Goal: Navigation & Orientation: Find specific page/section

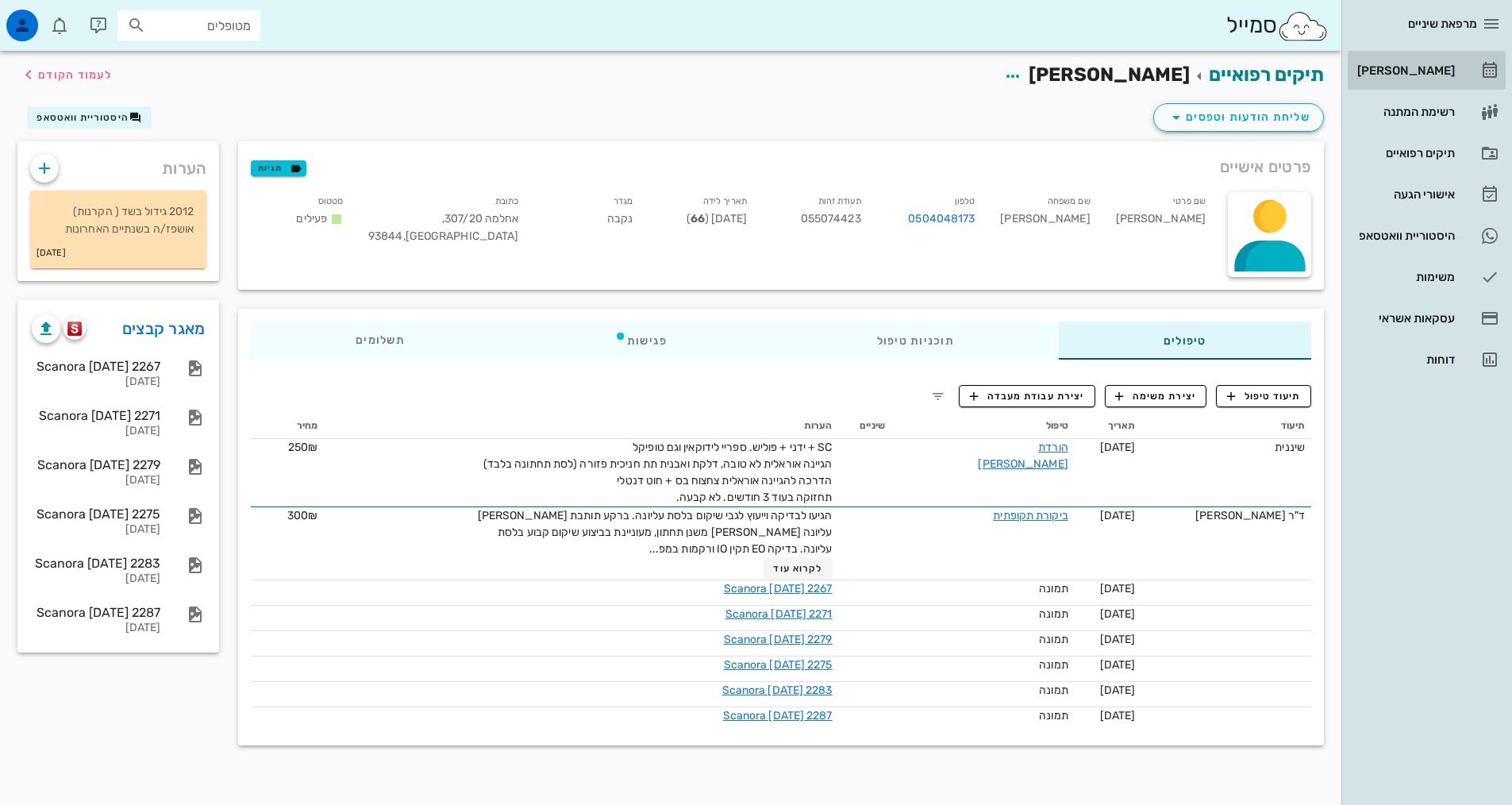
drag, startPoint x: 1426, startPoint y: 74, endPoint x: 1426, endPoint y: 92, distance: 18.0
click at [1426, 74] on div "[PERSON_NAME]" at bounding box center [1405, 70] width 101 height 13
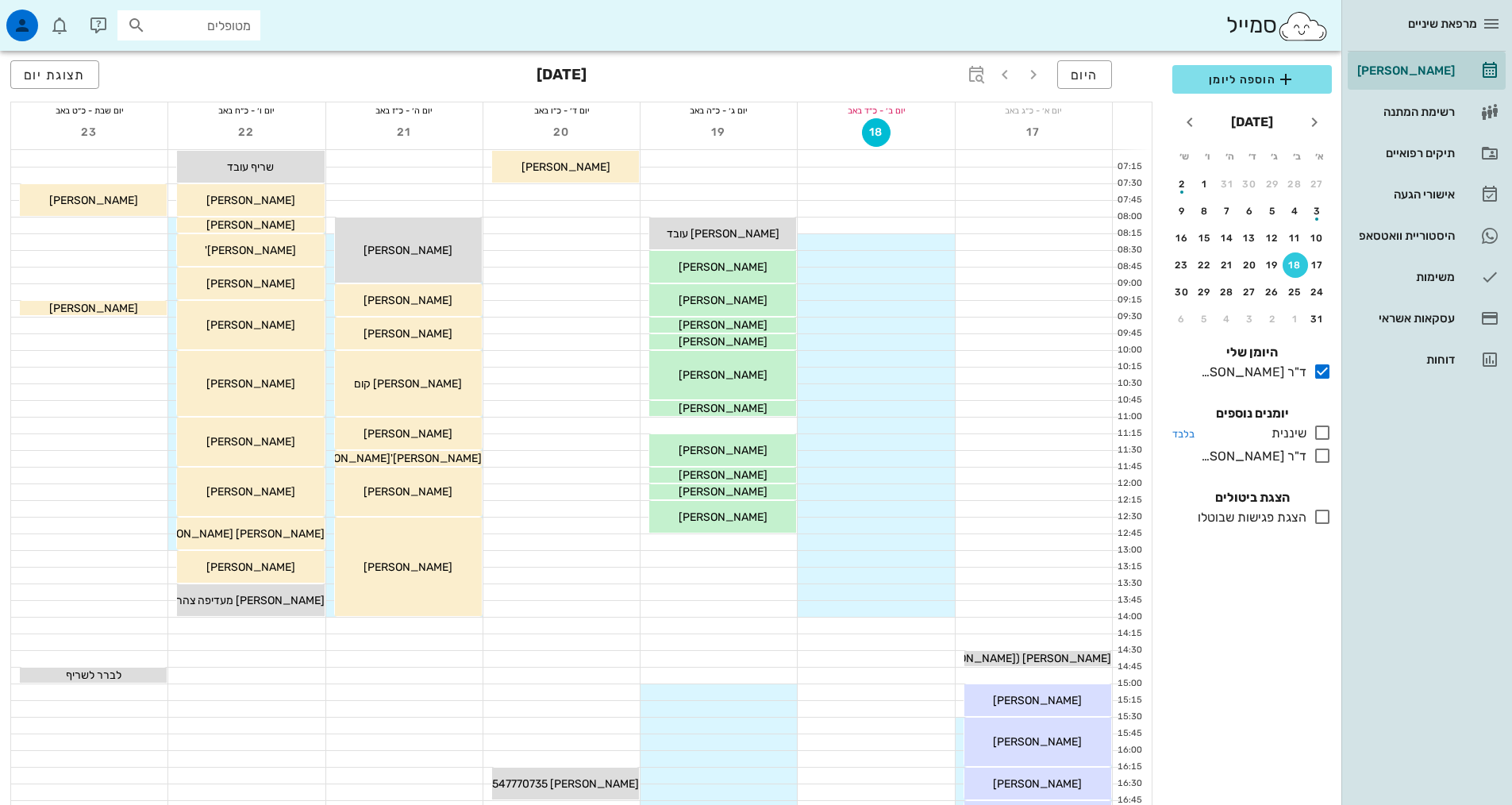
click at [1322, 427] on icon at bounding box center [1323, 432] width 19 height 19
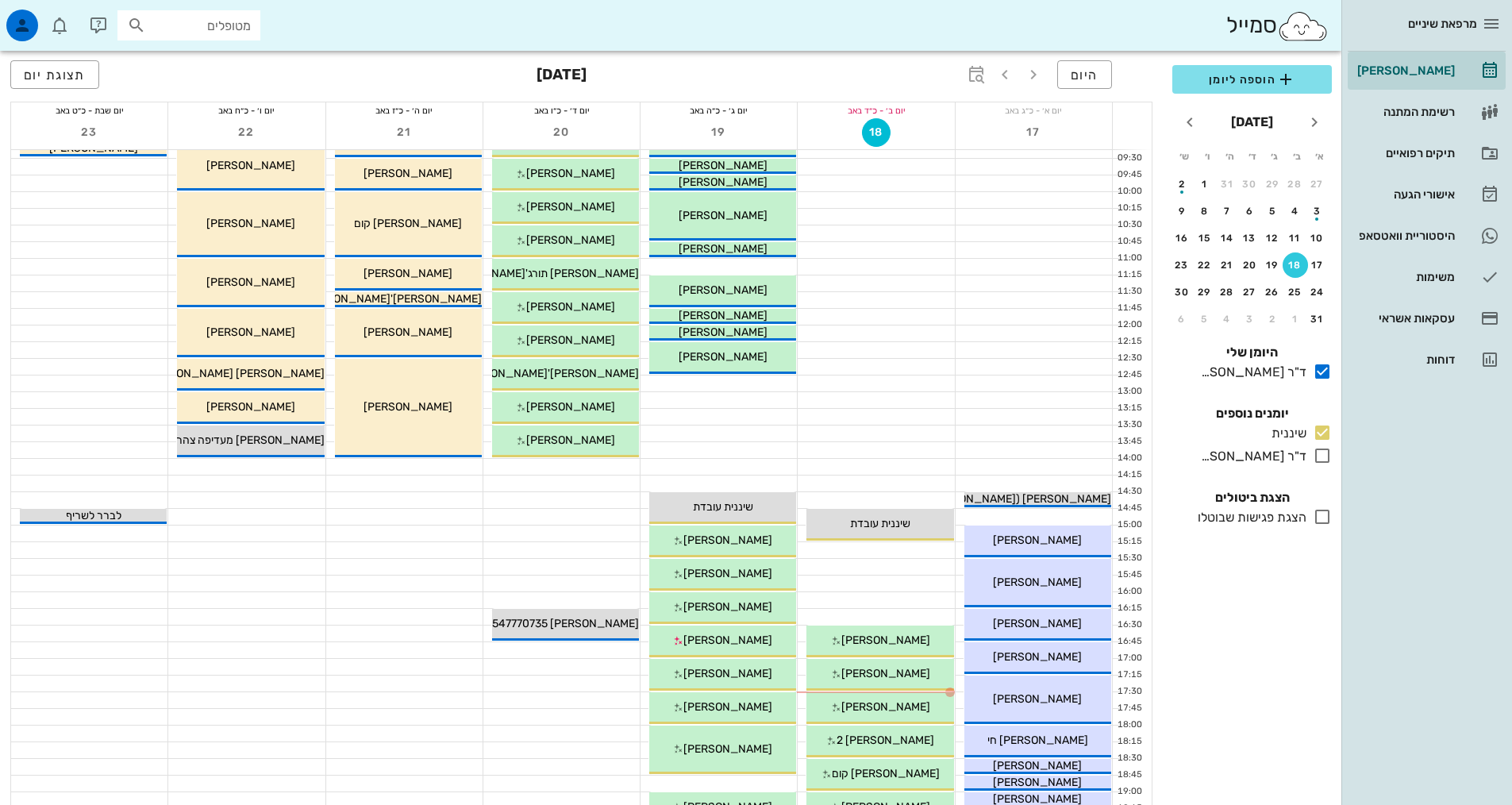
scroll to position [317, 0]
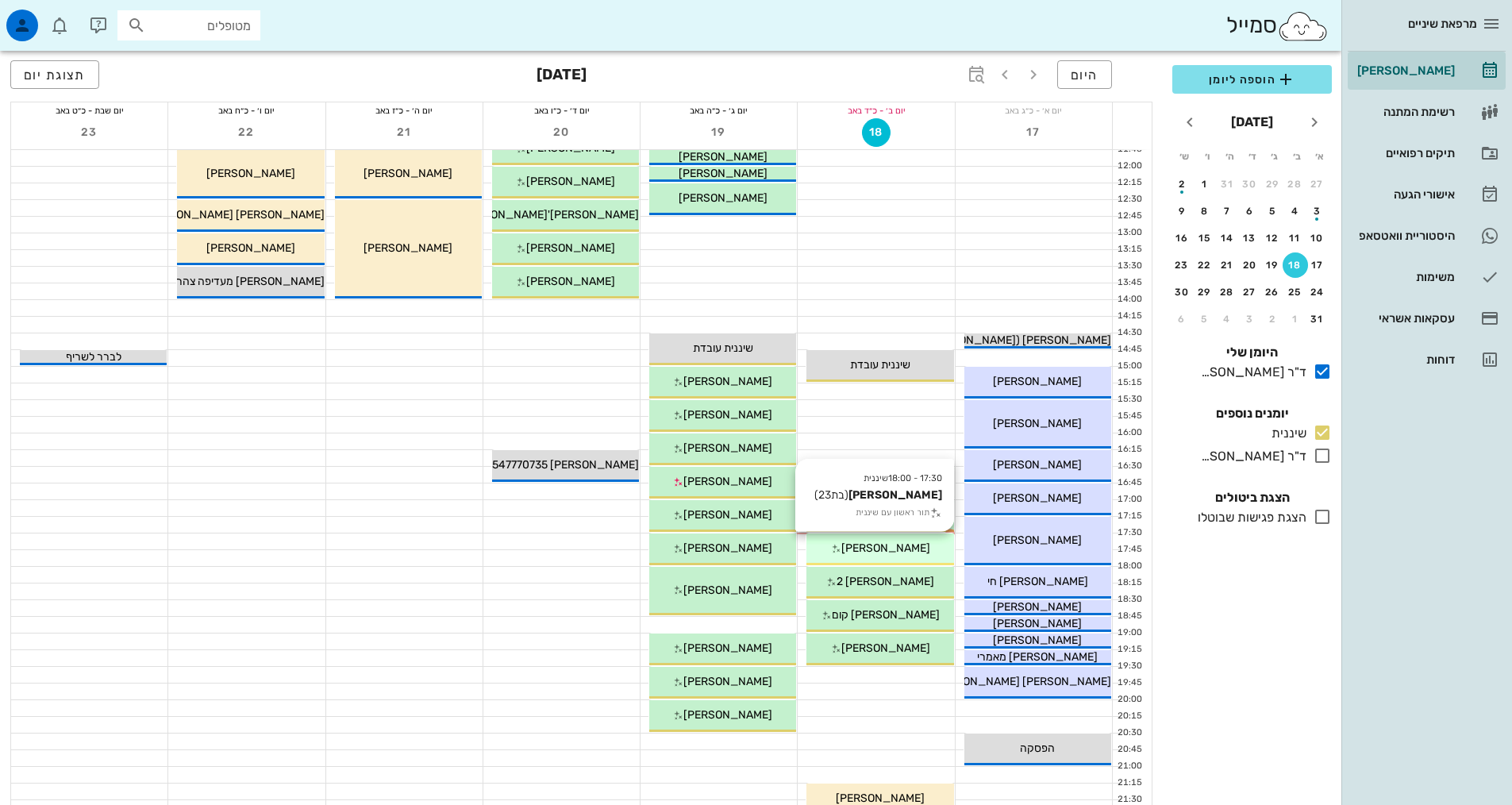
click at [885, 548] on span "[PERSON_NAME]" at bounding box center [886, 548] width 89 height 14
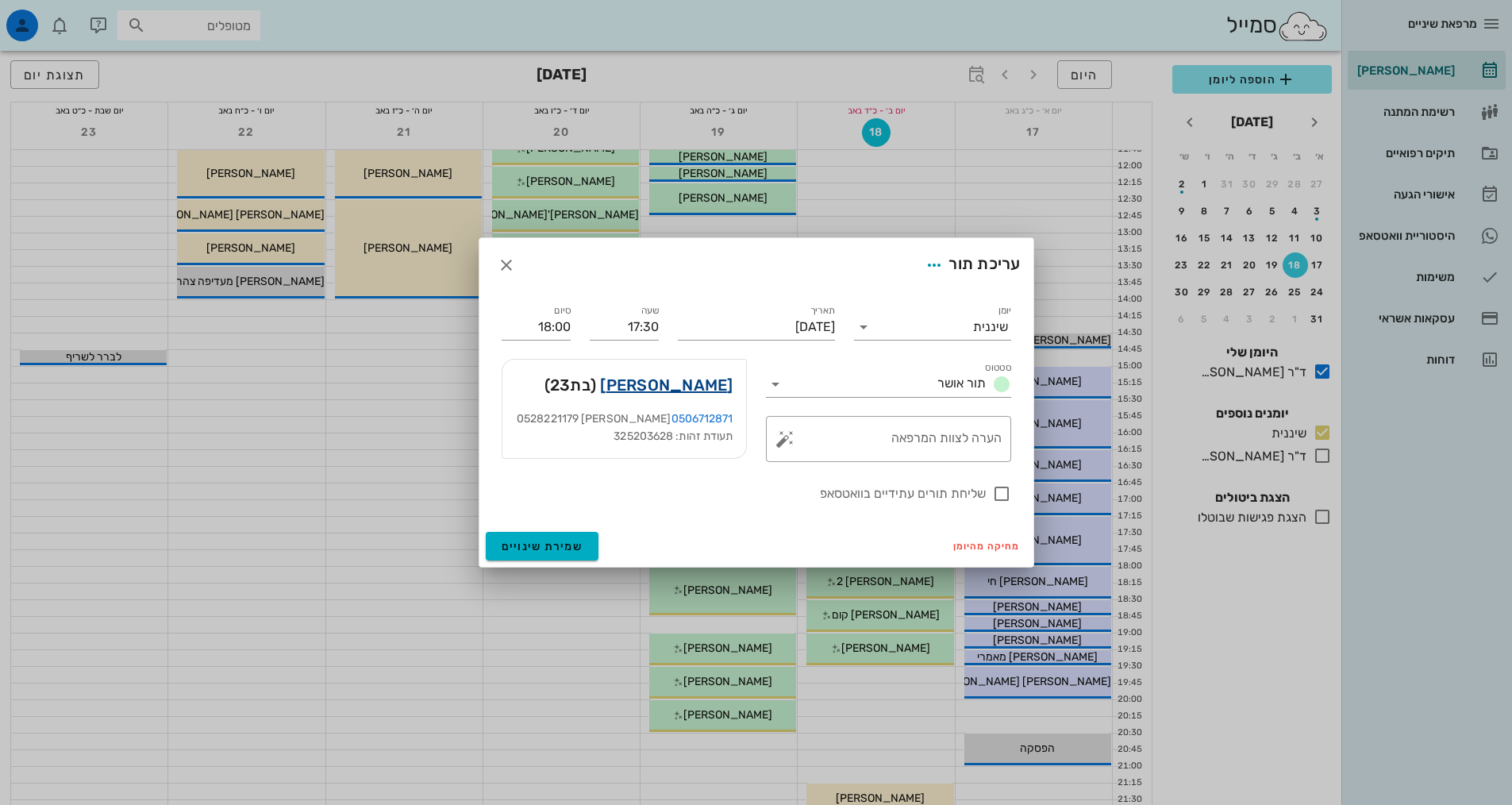
click at [721, 379] on link "[PERSON_NAME]" at bounding box center [666, 384] width 132 height 25
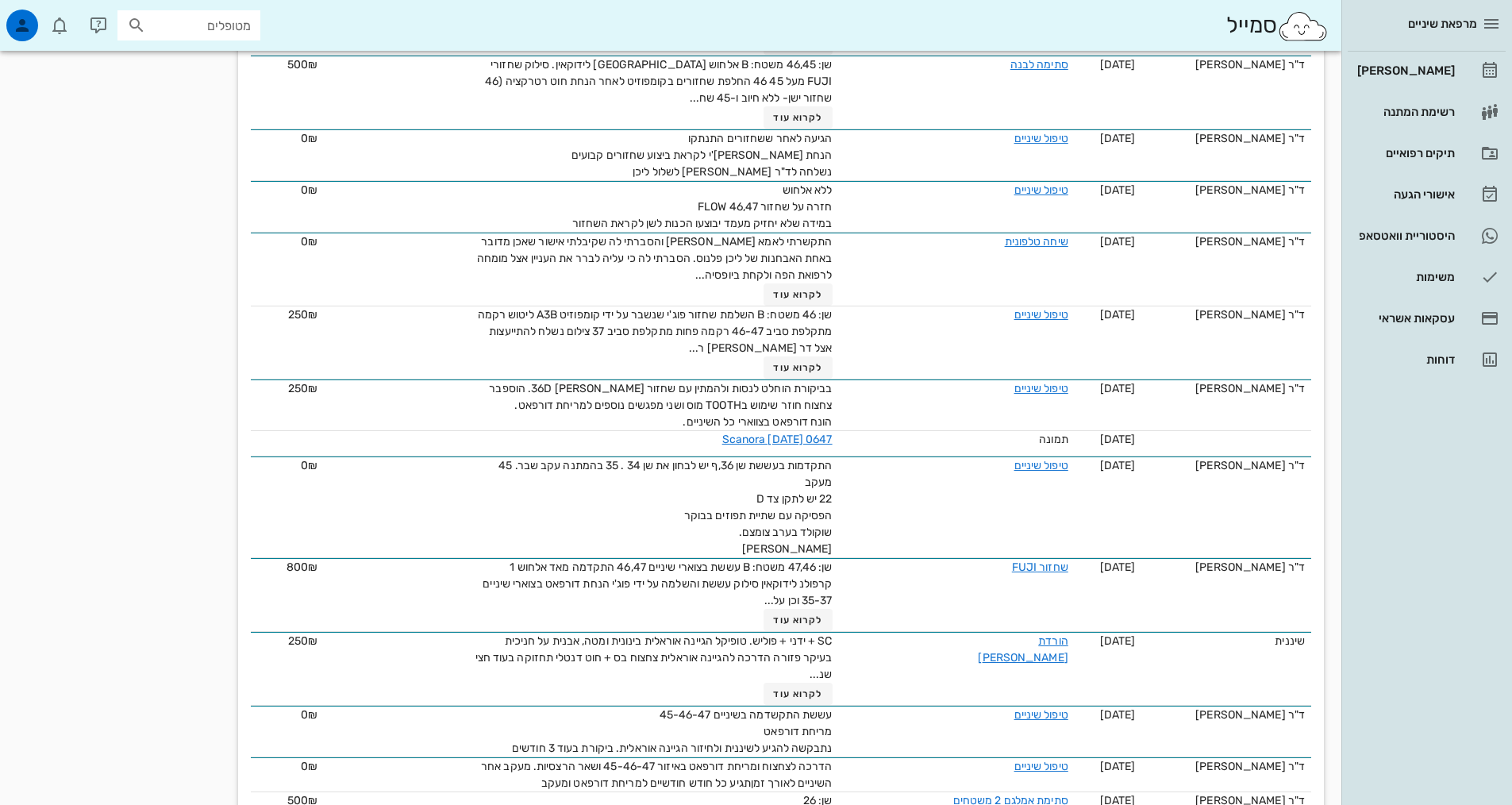
scroll to position [794, 0]
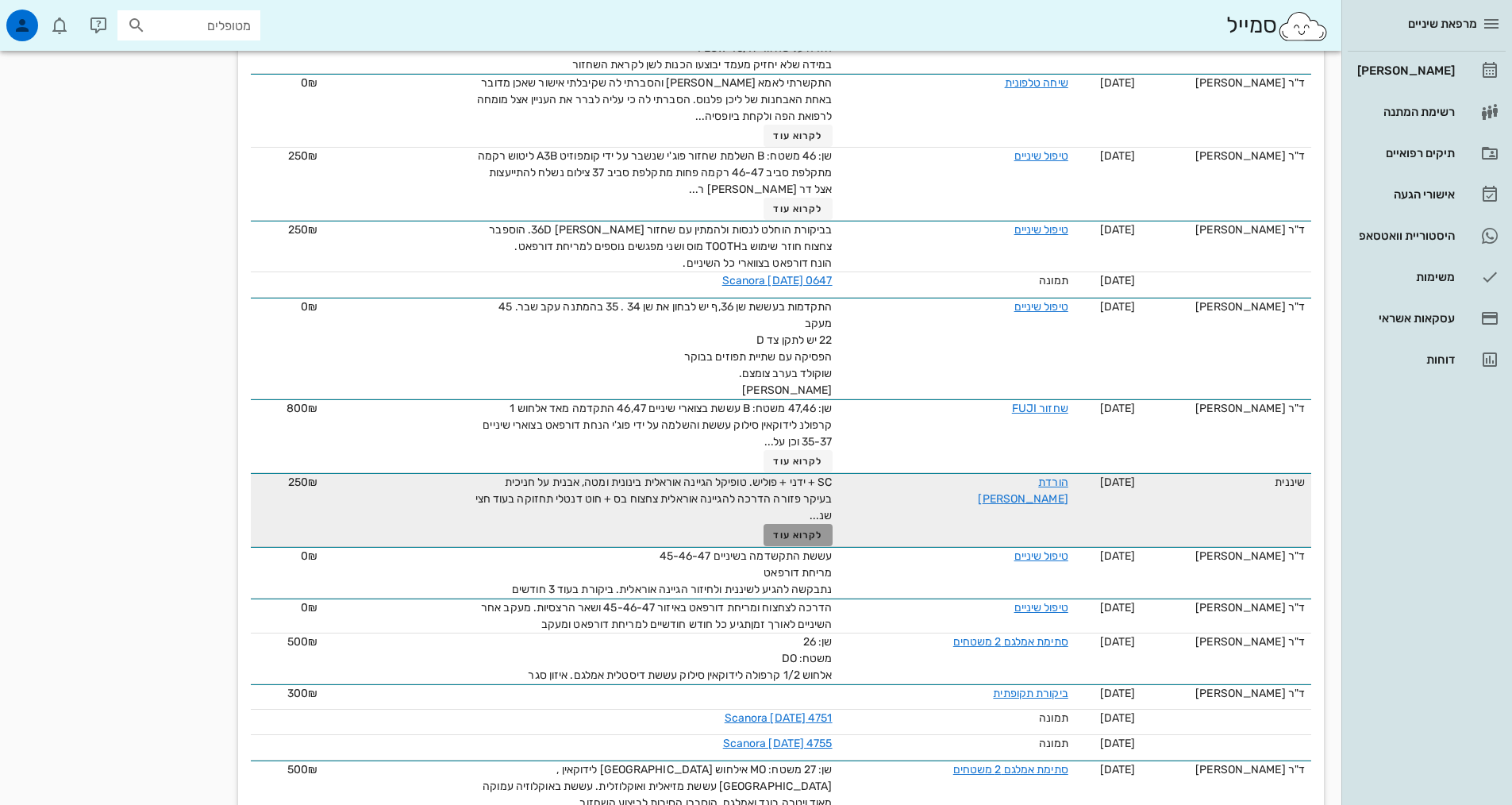
click at [800, 529] on span "לקרוא עוד" at bounding box center [798, 534] width 49 height 11
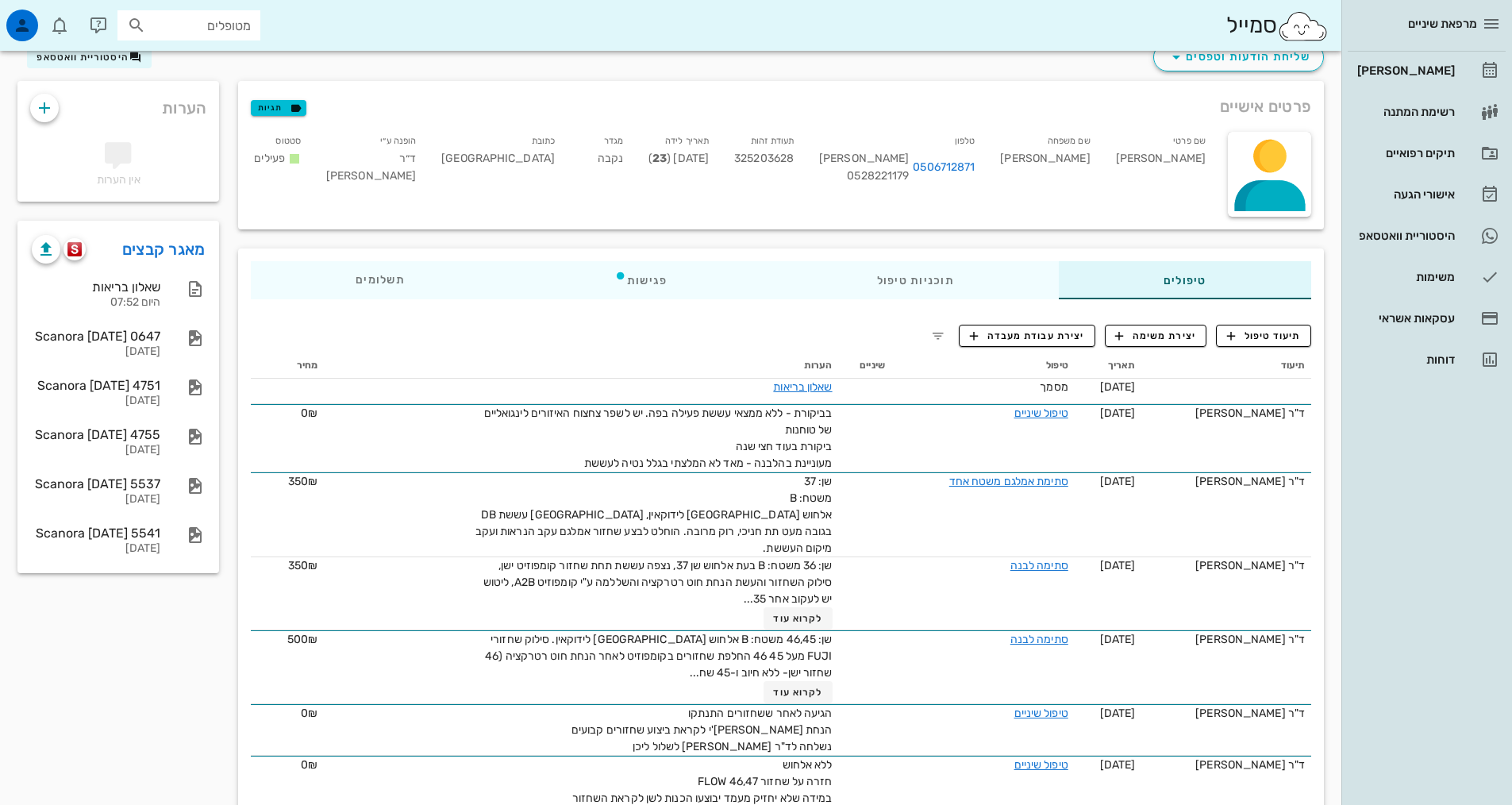
scroll to position [0, 0]
